Goal: Use online tool/utility: Utilize a website feature to perform a specific function

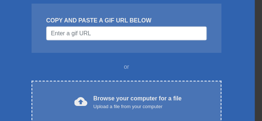
scroll to position [105, 0]
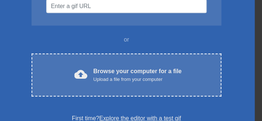
click at [185, 80] on div "cloud_upload Browse your computer for a file Upload a file from your computer C…" at bounding box center [127, 75] width 190 height 43
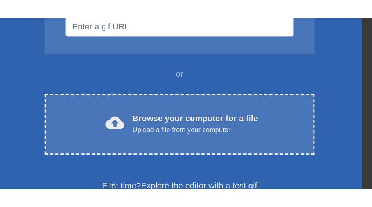
scroll to position [0, 0]
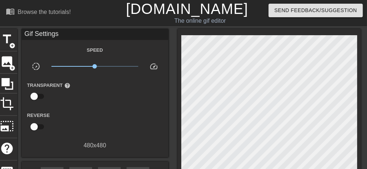
drag, startPoint x: 217, startPoint y: 0, endPoint x: 175, endPoint y: 40, distance: 58.4
click at [175, 40] on div "title add_circle image add_circle crop photo_size_select_large help keyboard Gi…" at bounding box center [179, 125] width 364 height 193
click at [6, 63] on span "image" at bounding box center [7, 62] width 14 height 14
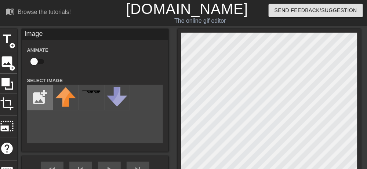
click at [38, 101] on input "file" at bounding box center [40, 97] width 25 height 25
type input "C:\fakepath\09062025223044.jpg"
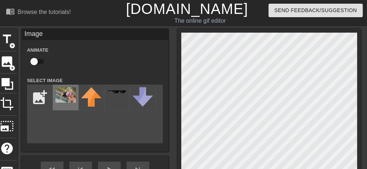
click at [71, 98] on img at bounding box center [65, 94] width 21 height 15
click at [181, 120] on html "menu_book Browse the tutorials! [DOMAIN_NAME] The online gif editor Send Feedba…" at bounding box center [183, 130] width 367 height 260
click at [183, 120] on html "menu_book Browse the tutorials! [DOMAIN_NAME] The online gif editor Send Feedba…" at bounding box center [183, 130] width 367 height 260
click at [179, 120] on div at bounding box center [270, 122] width 184 height 187
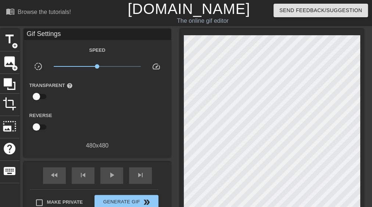
click at [113, 120] on div "fast_rewind skip_previous play_arrow skip_next" at bounding box center [97, 176] width 120 height 28
drag, startPoint x: 108, startPoint y: 189, endPoint x: 120, endPoint y: 180, distance: 15.2
click at [109, 120] on span "play_arrow" at bounding box center [111, 175] width 9 height 9
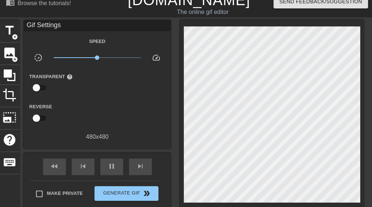
scroll to position [9, 5]
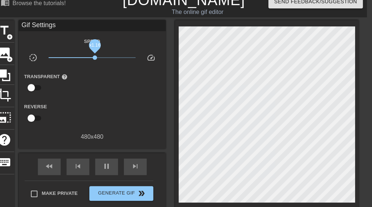
drag, startPoint x: 90, startPoint y: 59, endPoint x: 93, endPoint y: 61, distance: 4.1
click at [93, 60] on span "x1.16" at bounding box center [95, 57] width 4 height 4
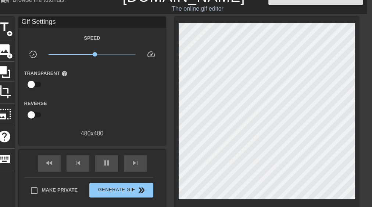
scroll to position [7, 5]
